Goal: Task Accomplishment & Management: Complete application form

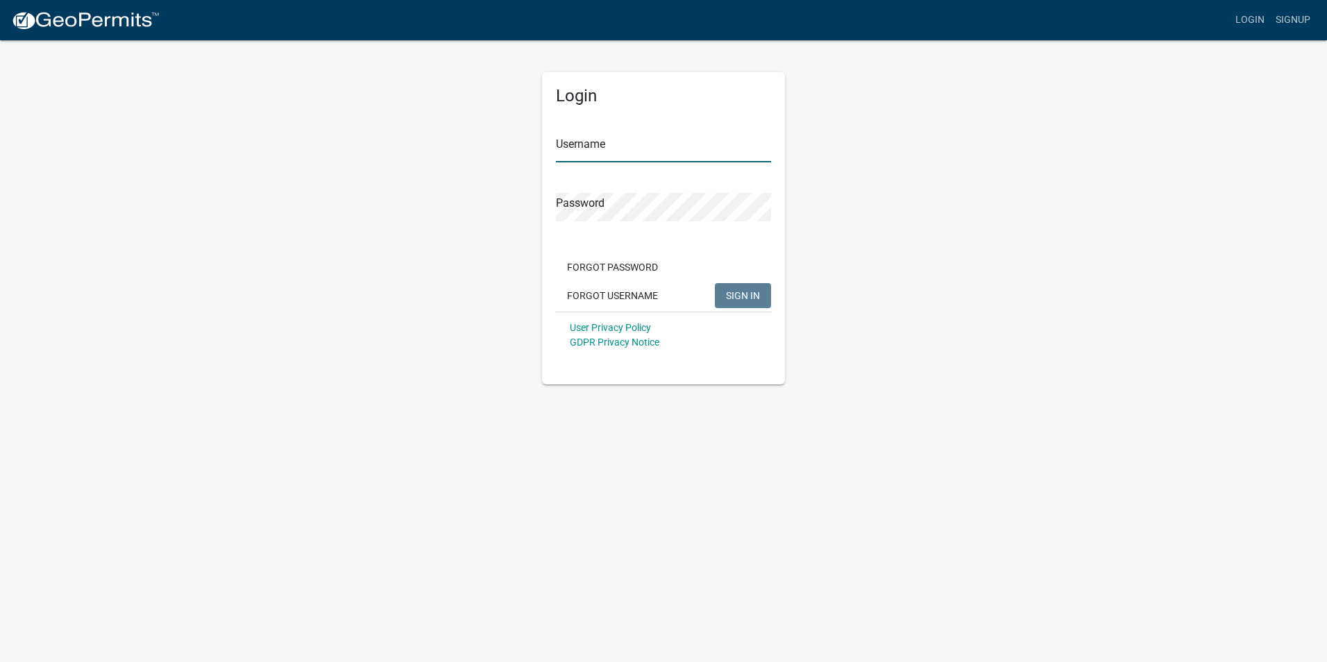
click at [590, 149] on input "Username" at bounding box center [663, 148] width 215 height 28
type input "[EMAIL_ADDRESS][DOMAIN_NAME]"
click at [747, 290] on span "SIGN IN" at bounding box center [743, 294] width 34 height 11
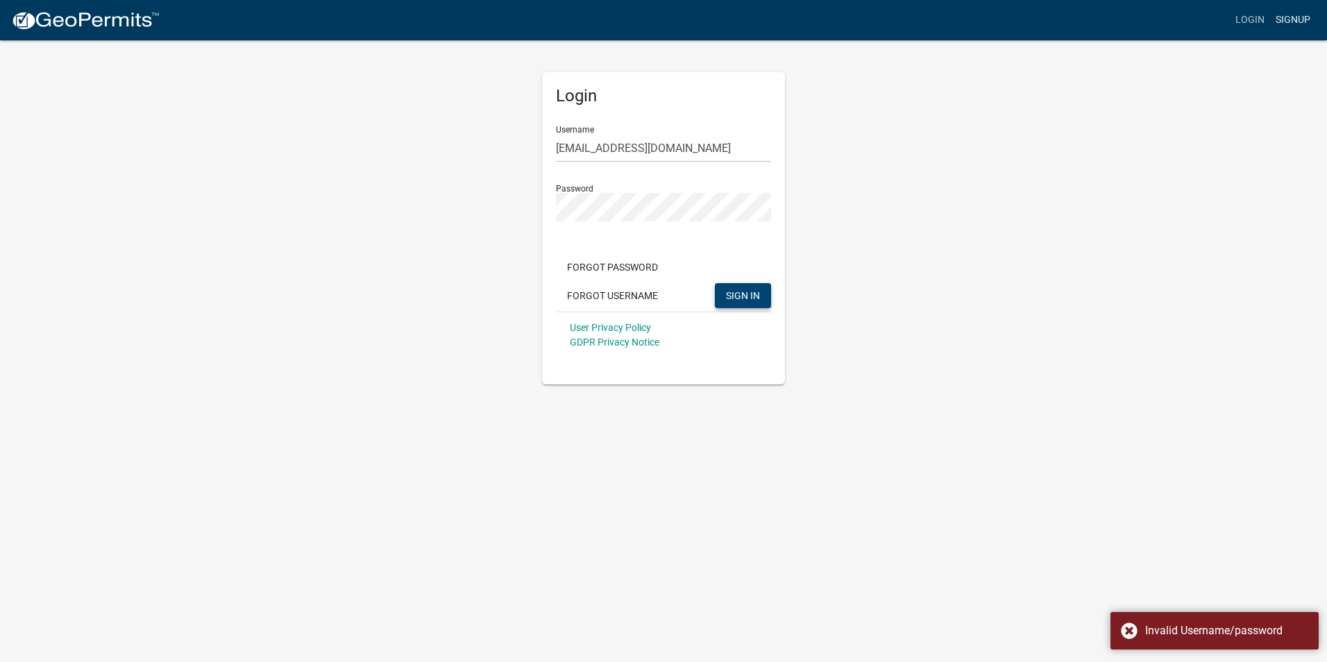
click at [1289, 15] on link "Signup" at bounding box center [1293, 20] width 46 height 26
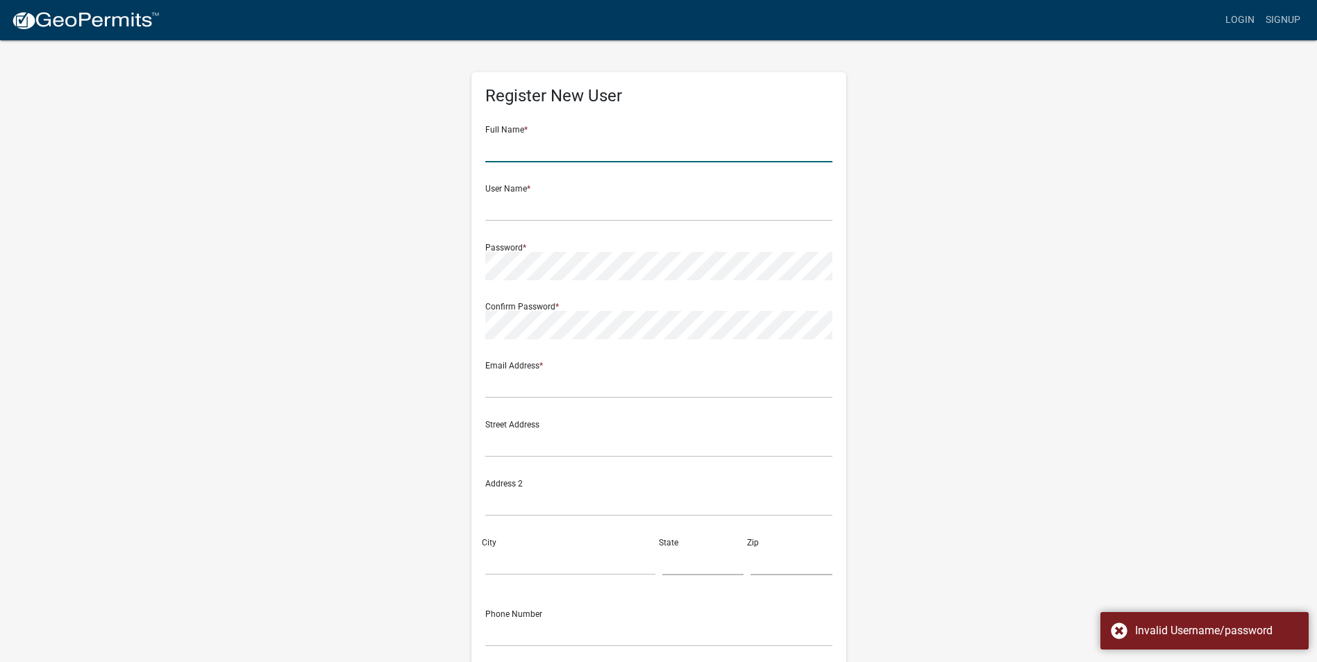
click at [568, 147] on input "text" at bounding box center [658, 148] width 347 height 28
type input "[PERSON_NAME]"
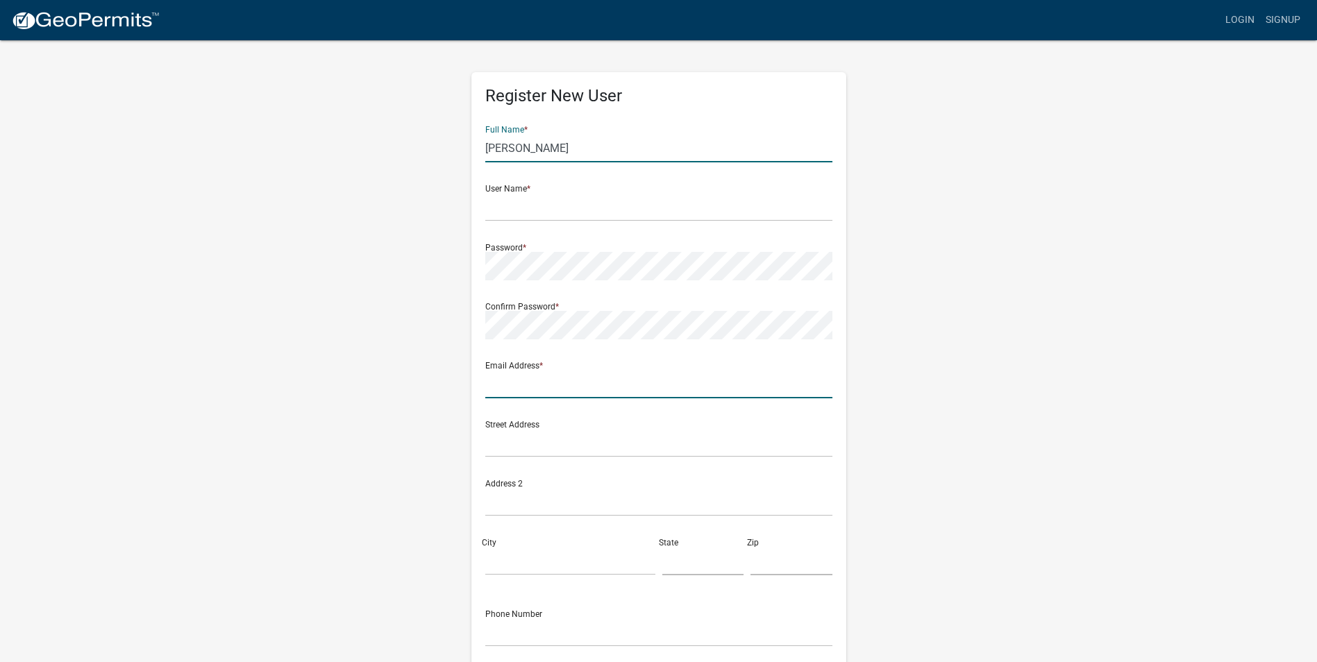
type input "[EMAIL_ADDRESS][DOMAIN_NAME]"
type input "[STREET_ADDRESS][PERSON_NAME]"
type input "Lapel"
type input "46051"
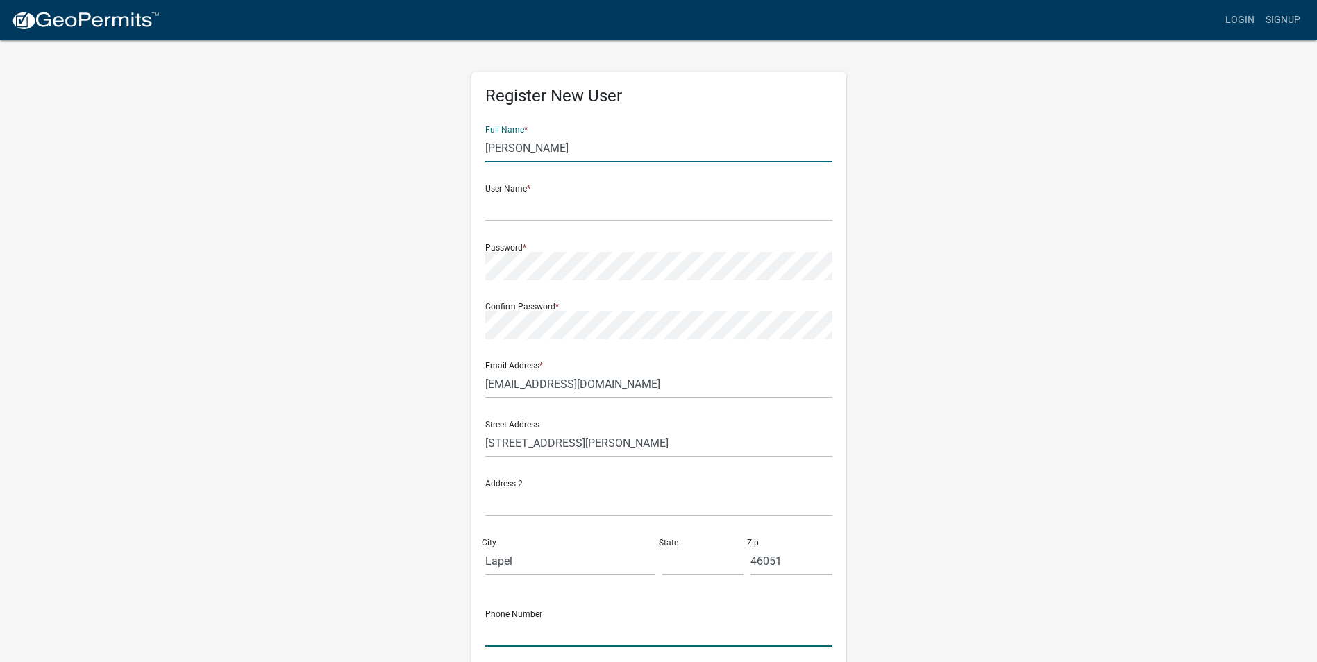
type input "4632792941"
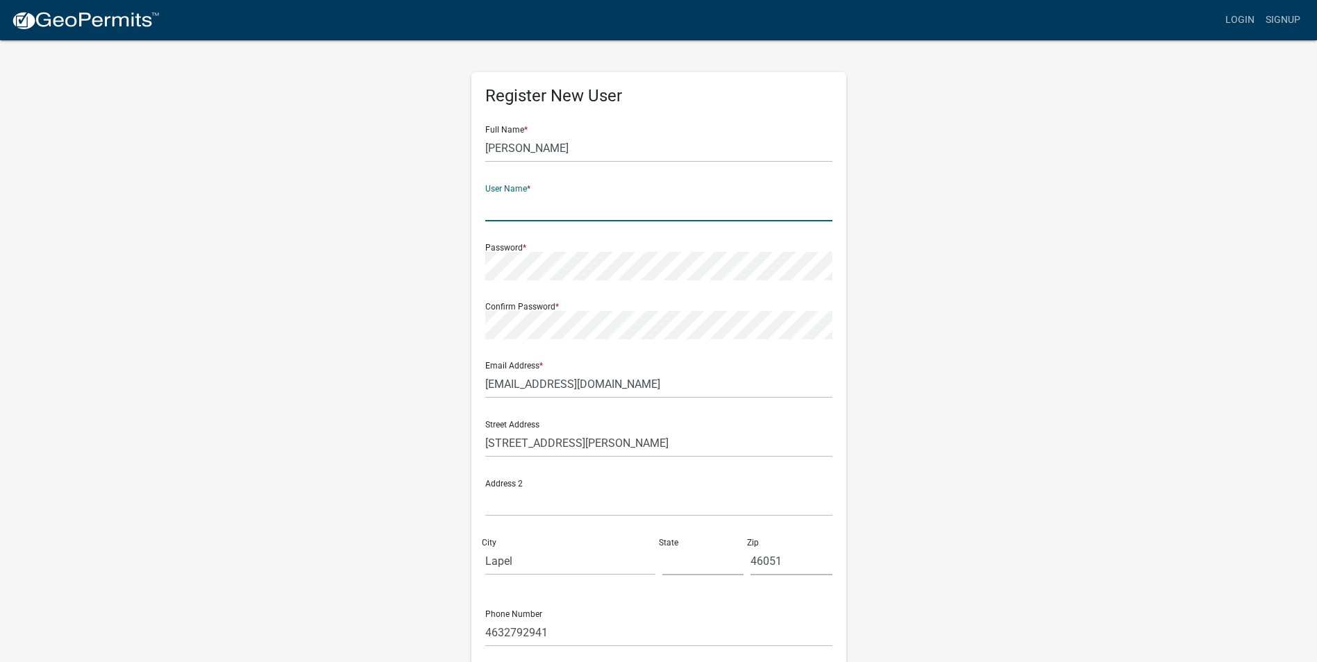
click at [514, 212] on input "text" at bounding box center [658, 207] width 347 height 28
type input "[EMAIL_ADDRESS][DOMAIN_NAME]"
type input "IN"
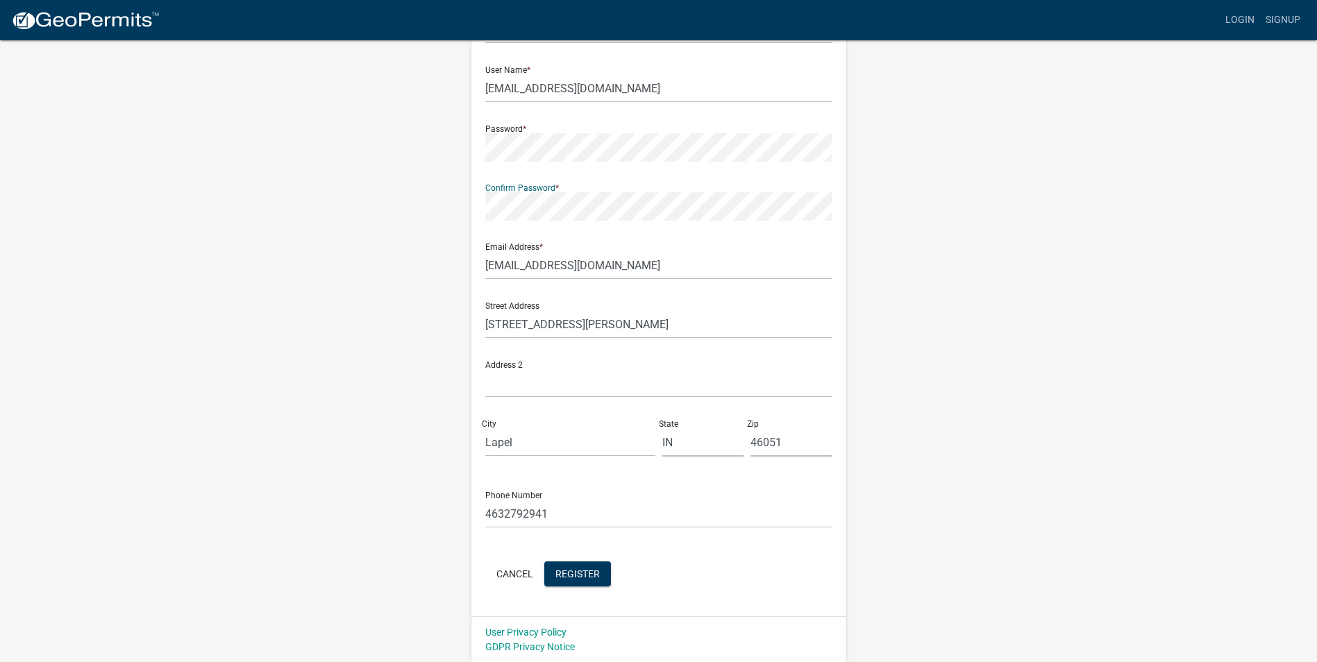
scroll to position [119, 0]
click at [573, 571] on span "Register" at bounding box center [577, 572] width 44 height 11
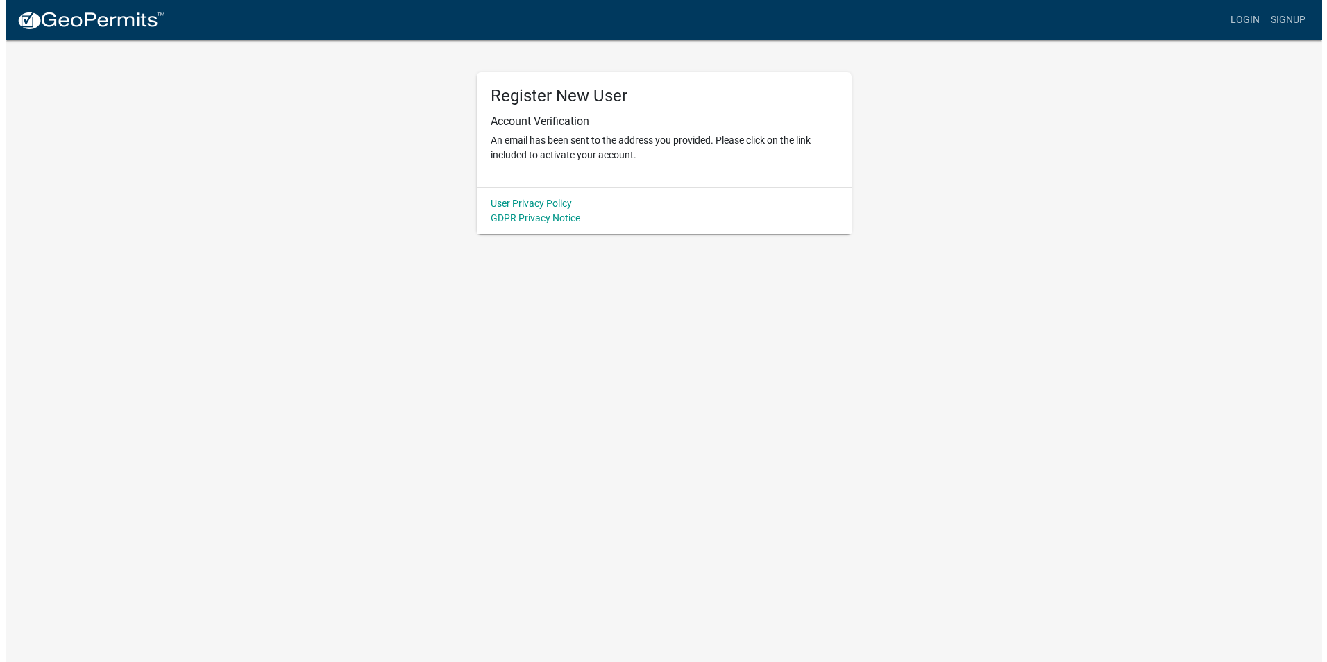
scroll to position [0, 0]
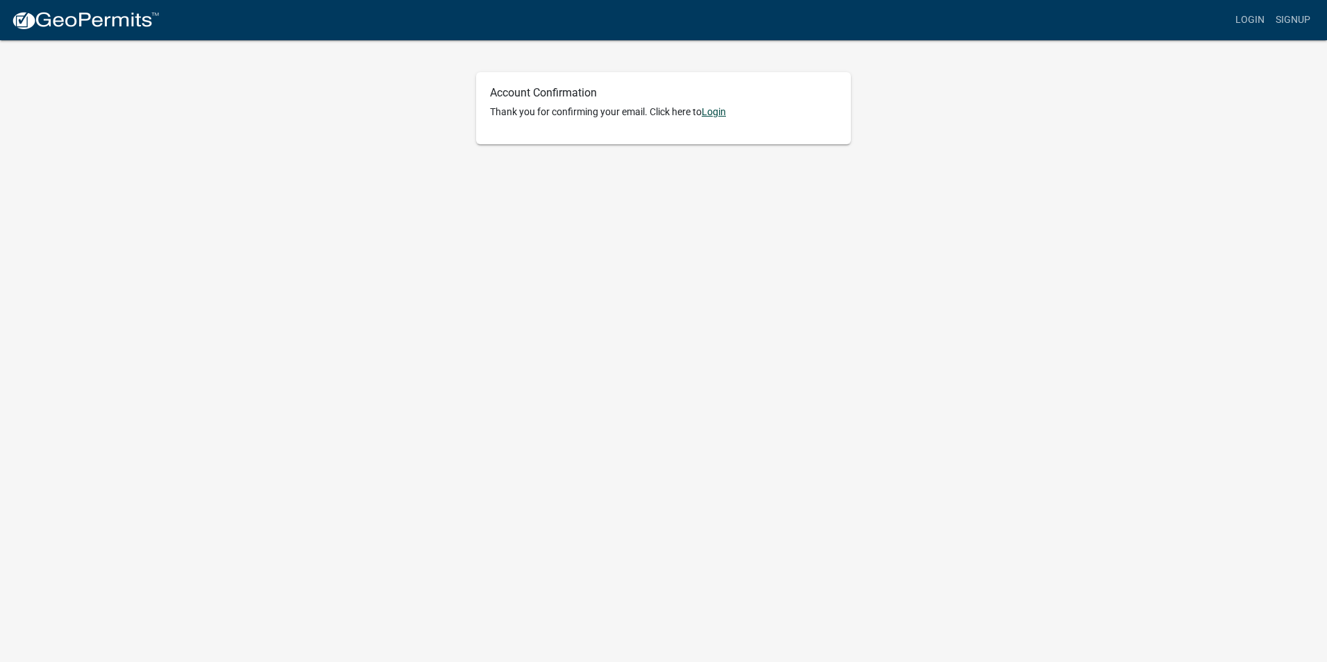
click at [716, 115] on link "Login" at bounding box center [714, 111] width 24 height 11
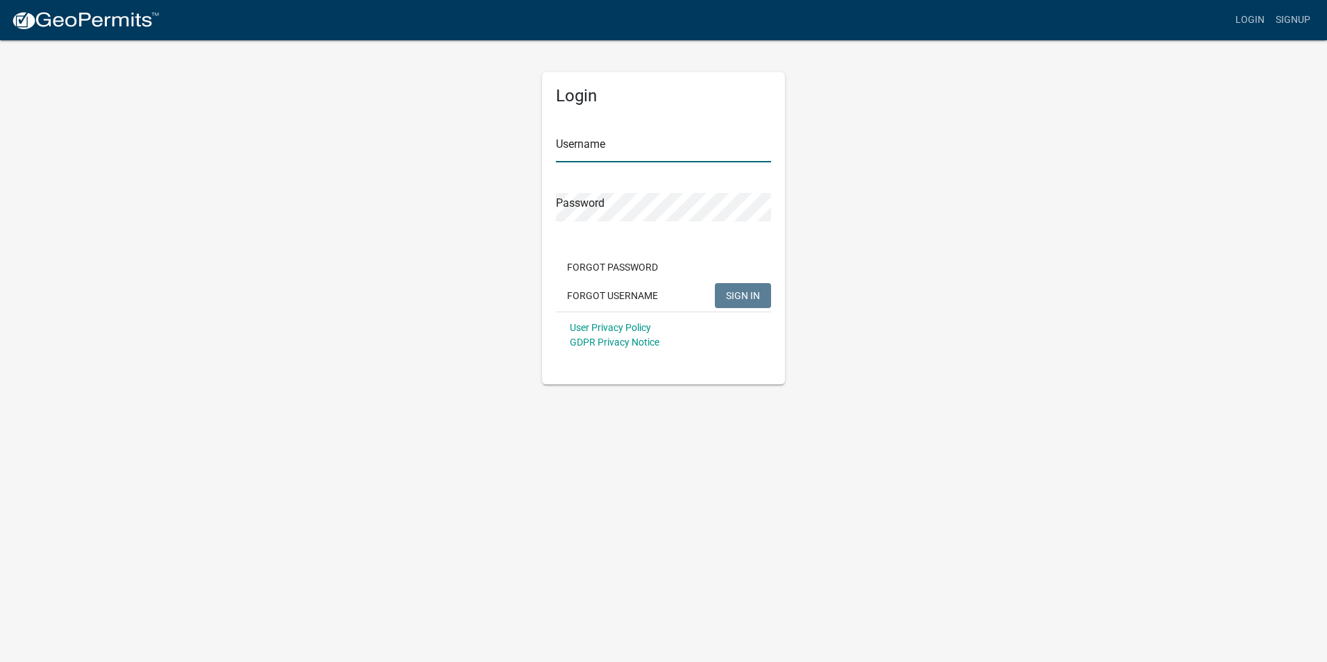
type input "[EMAIL_ADDRESS][DOMAIN_NAME]"
click at [491, 203] on div "Login Username [EMAIL_ADDRESS][DOMAIN_NAME] Password Forgot Password Forgot Use…" at bounding box center [663, 212] width 791 height 346
